Goal: Task Accomplishment & Management: Complete application form

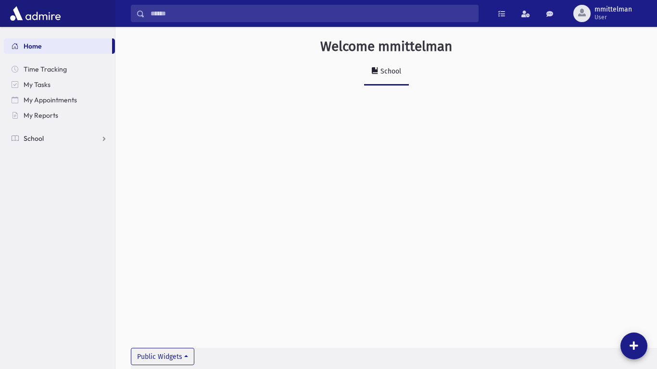
click at [39, 140] on span "School" at bounding box center [34, 138] width 20 height 9
click at [38, 169] on span "Attendance" at bounding box center [47, 169] width 36 height 9
click at [49, 183] on span "Entry" at bounding box center [45, 184] width 16 height 9
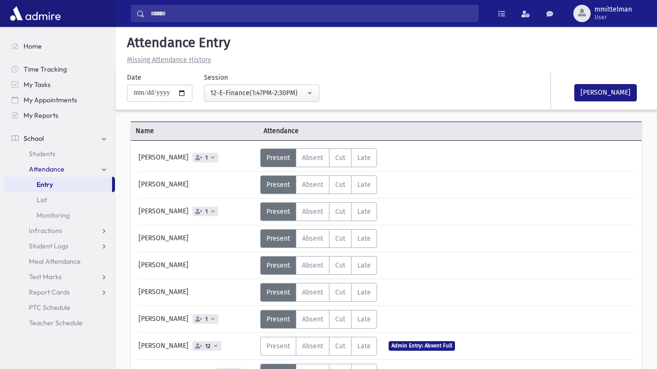
click at [519, 274] on div "Status Unexcused Admin: Present P Absent A C" at bounding box center [446, 265] width 372 height 19
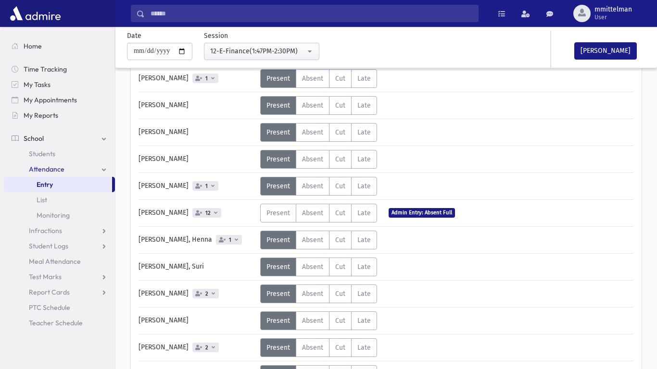
scroll to position [135, 0]
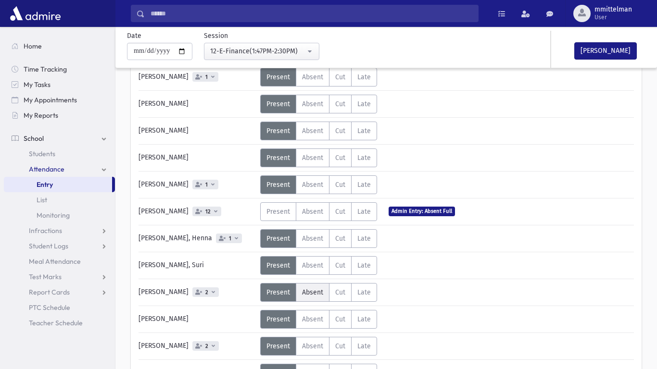
click at [307, 289] on span "Absent" at bounding box center [312, 292] width 21 height 8
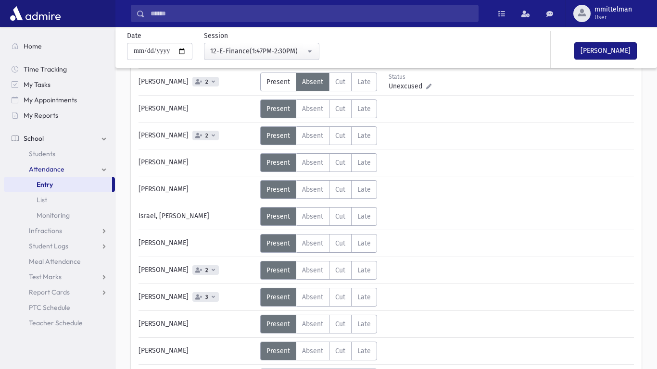
scroll to position [346, 0]
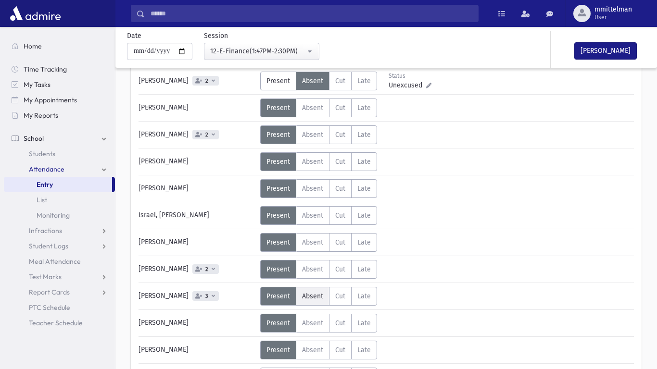
click at [317, 290] on label "Absent A" at bounding box center [313, 296] width 34 height 19
click at [638, 255] on div "Abayev, Rachel 1 Status Unexcused Admin: Present P A Cut" at bounding box center [386, 220] width 511 height 850
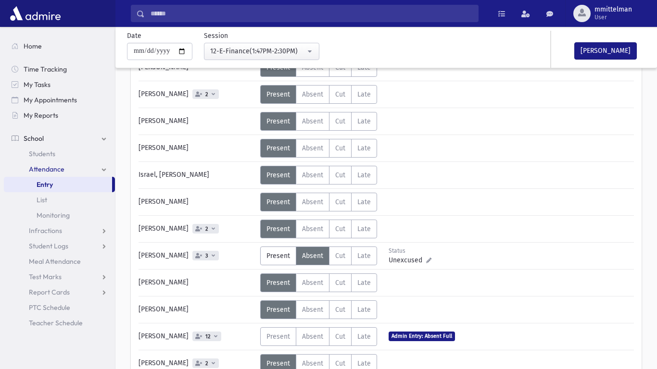
scroll to position [404, 0]
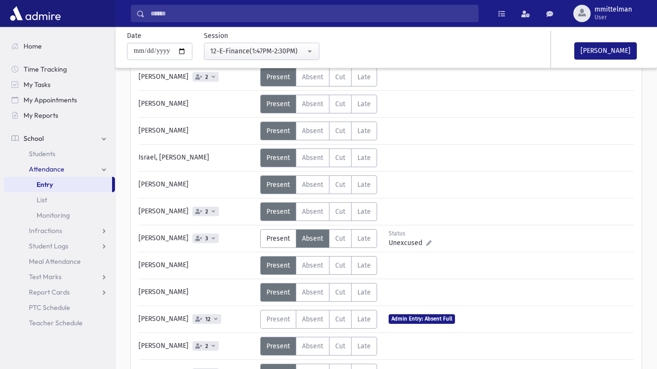
click at [632, 270] on div "Status Unexcused Admin: Present P Absent A Cut C Late L Status" at bounding box center [449, 265] width 379 height 19
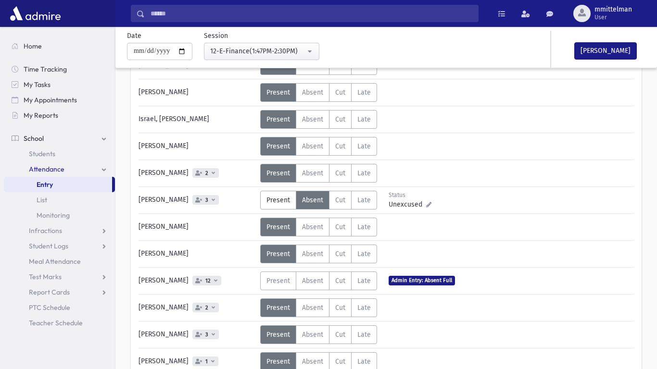
scroll to position [462, 0]
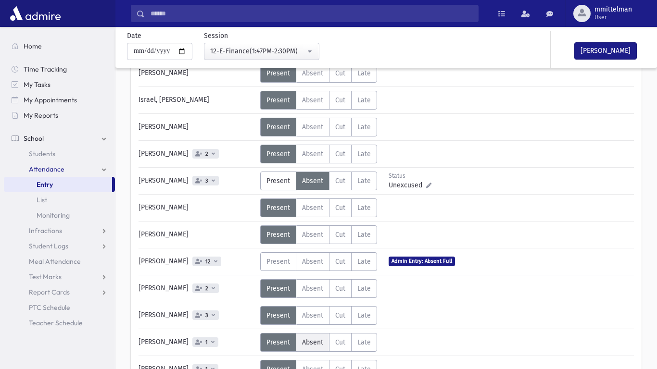
click at [313, 339] on span "Absent" at bounding box center [312, 342] width 21 height 8
click at [563, 270] on div "Status Excused Admin: Absent Full Present P Absent A Cut C Late L Status Excused" at bounding box center [446, 261] width 372 height 19
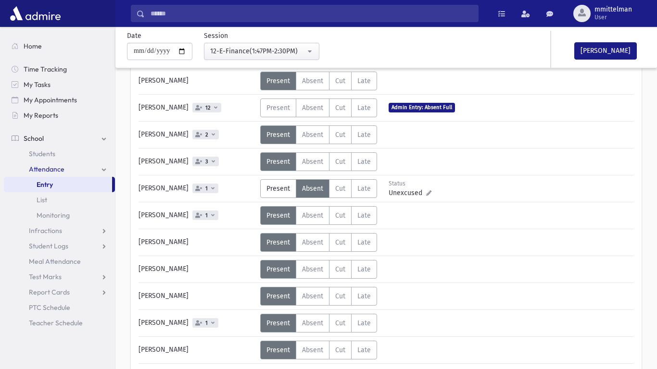
scroll to position [635, 0]
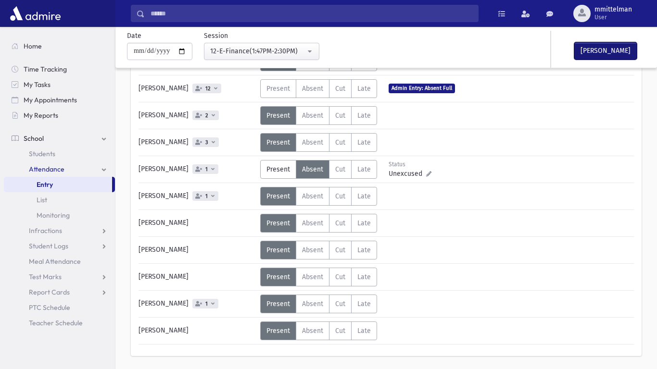
click at [595, 49] on button "Mark Done" at bounding box center [605, 50] width 63 height 17
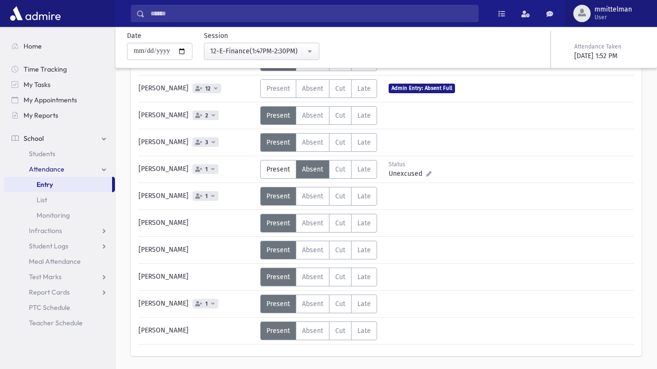
click at [615, 11] on span "mmittelman" at bounding box center [613, 10] width 38 height 8
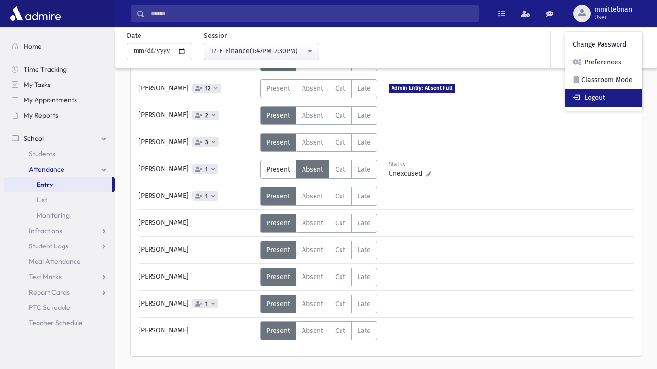
click at [605, 91] on link "Logout" at bounding box center [603, 98] width 77 height 18
